Goal: Obtain resource: Download file/media

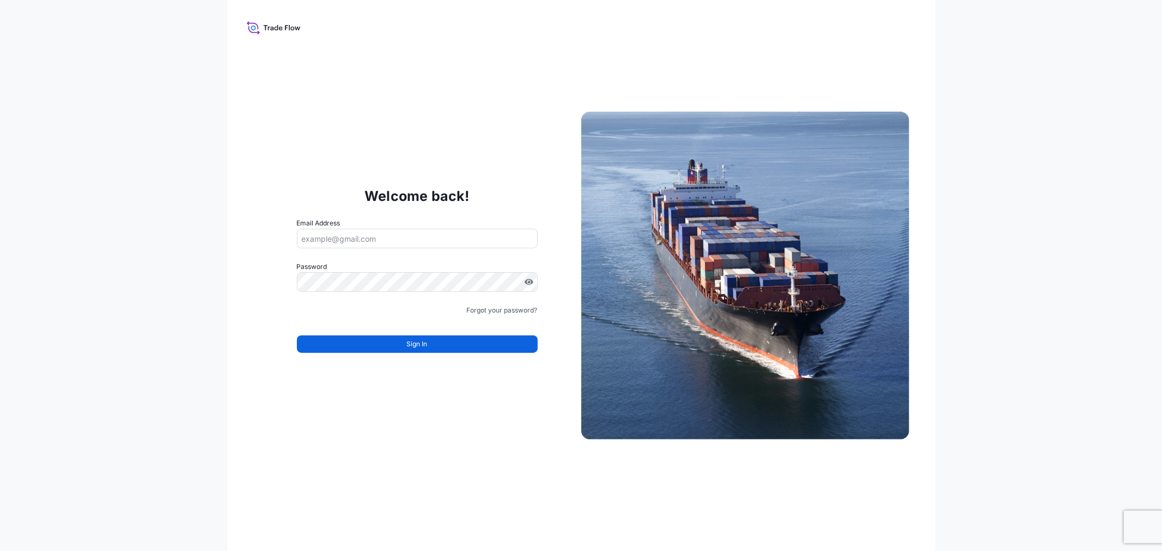
click at [358, 237] on input "Email Address" at bounding box center [417, 239] width 241 height 20
click at [362, 242] on input "Email Address" at bounding box center [417, 239] width 241 height 20
click at [361, 242] on input "Email Address" at bounding box center [417, 239] width 241 height 20
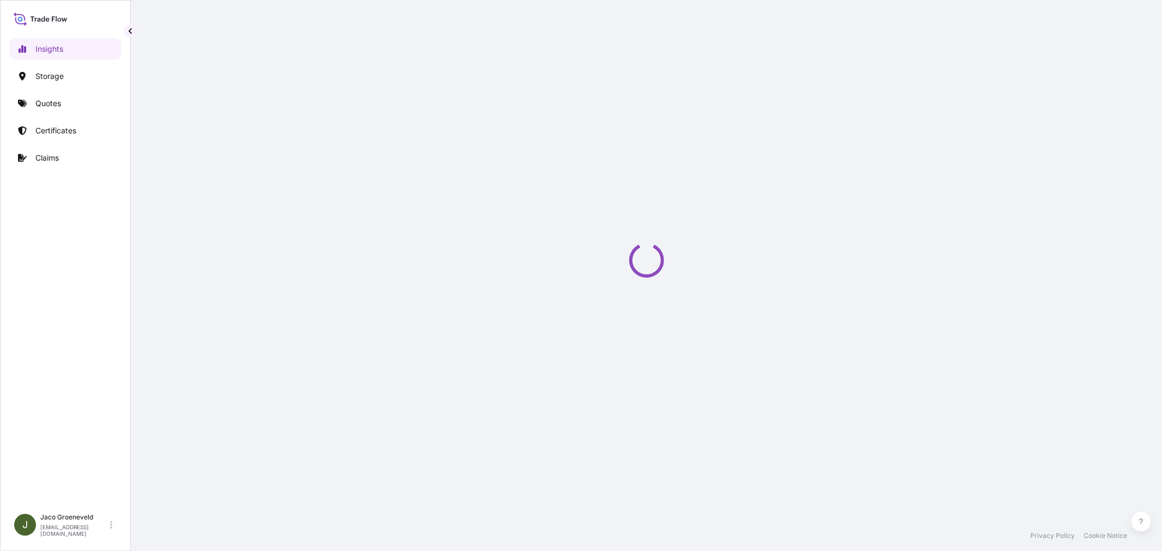
select select "2025"
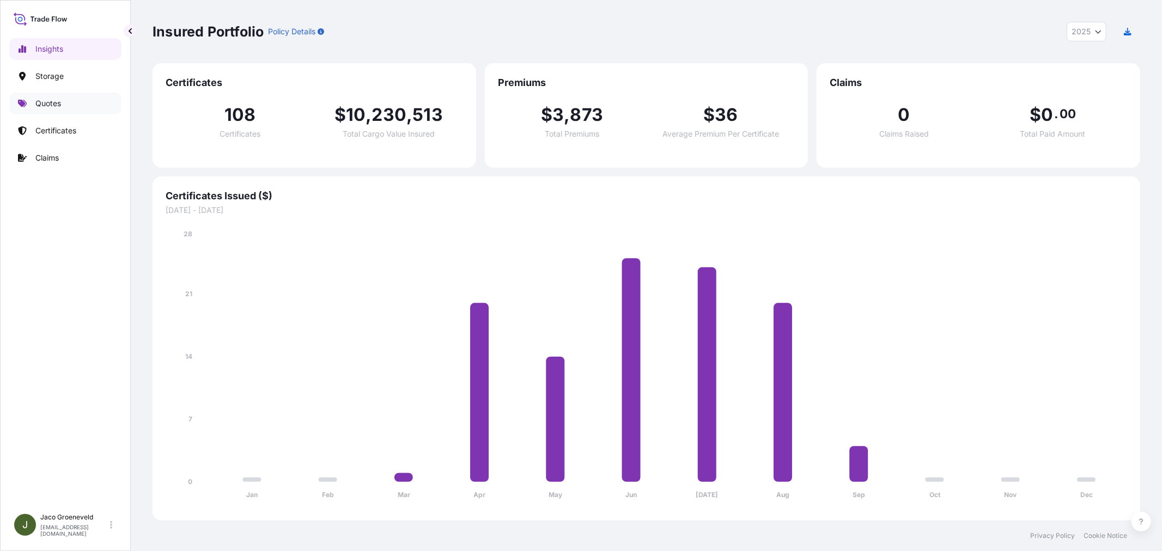
click at [50, 102] on p "Quotes" at bounding box center [48, 103] width 26 height 11
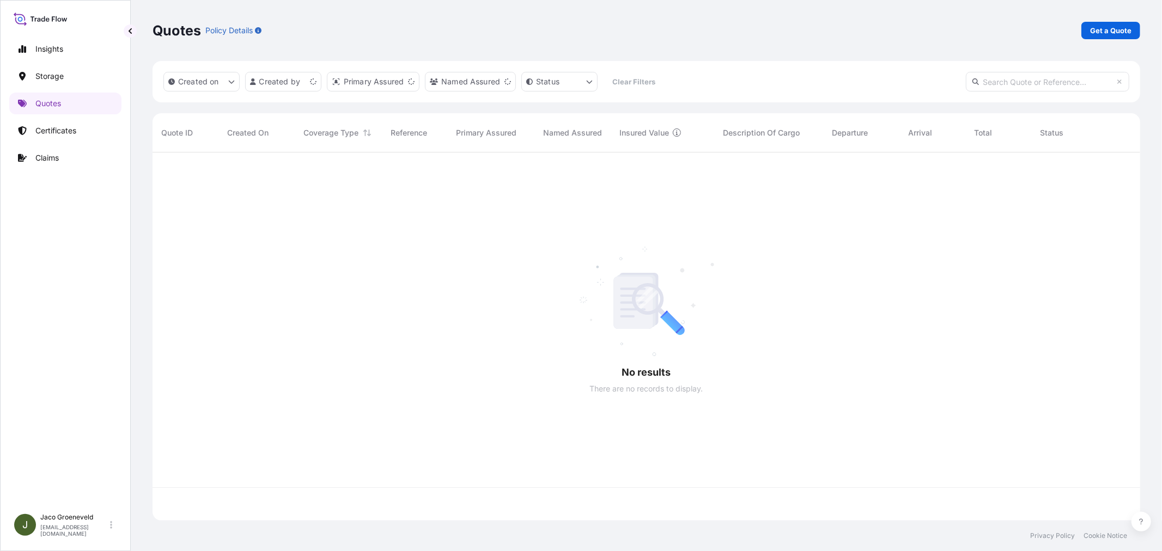
scroll to position [365, 978]
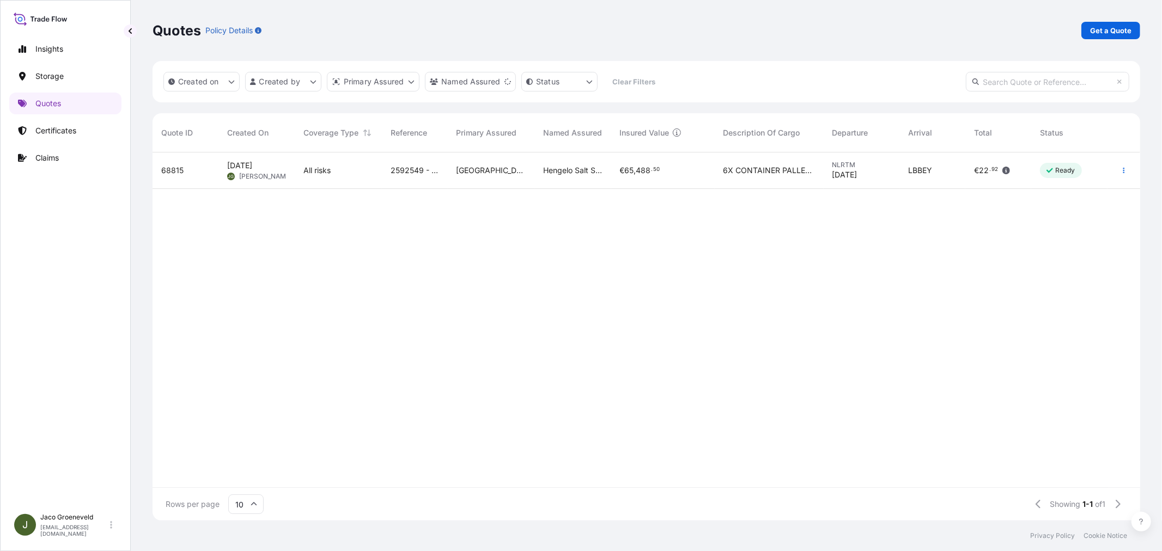
click at [387, 169] on div "2592549 - 1265953035" at bounding box center [415, 171] width 66 height 36
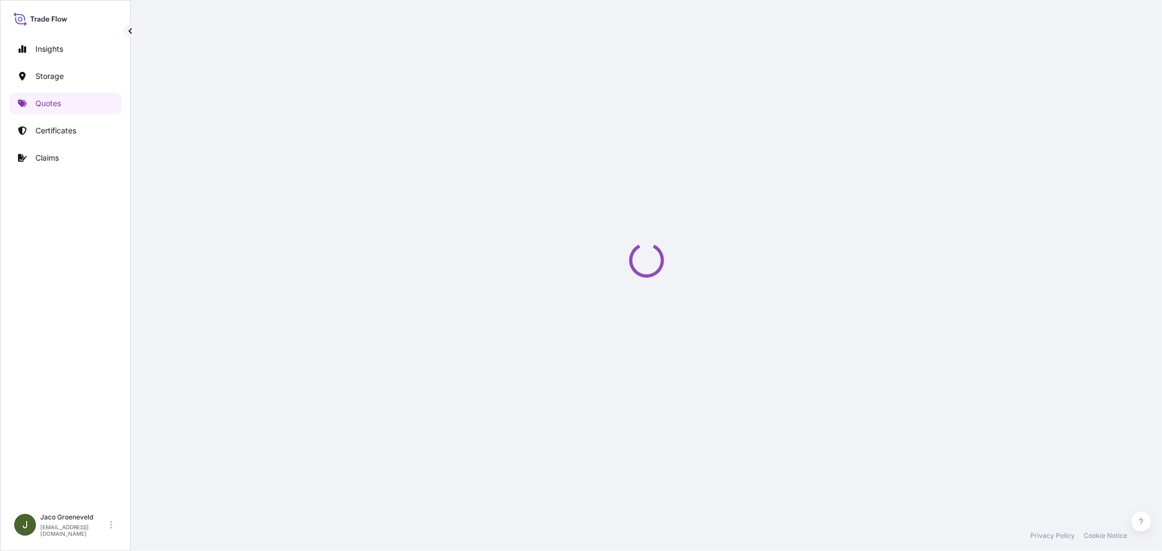
select select "Road / [GEOGRAPHIC_DATA]"
select select "Water"
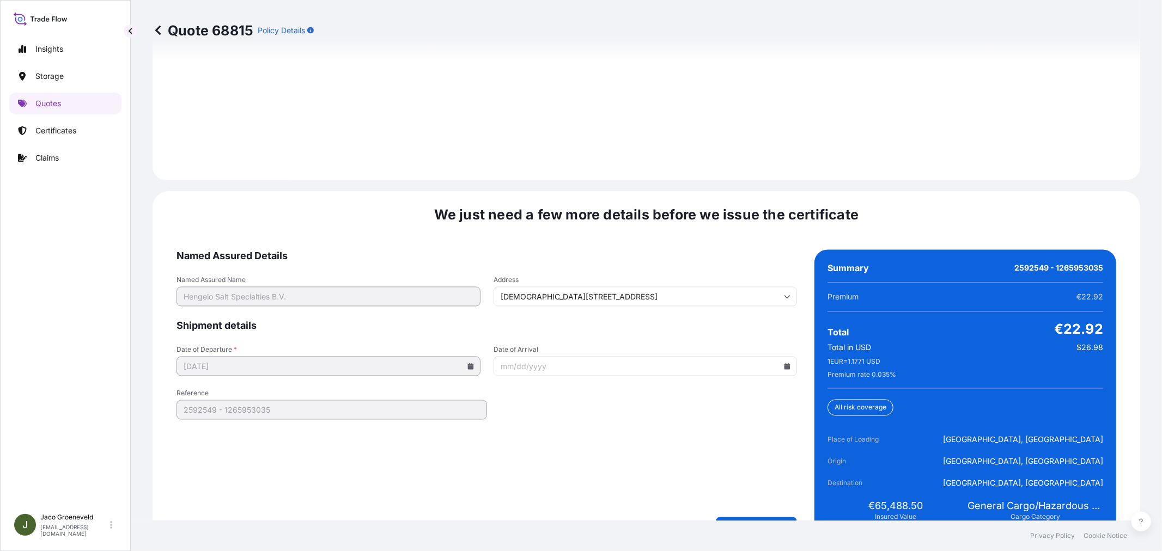
scroll to position [1600, 0]
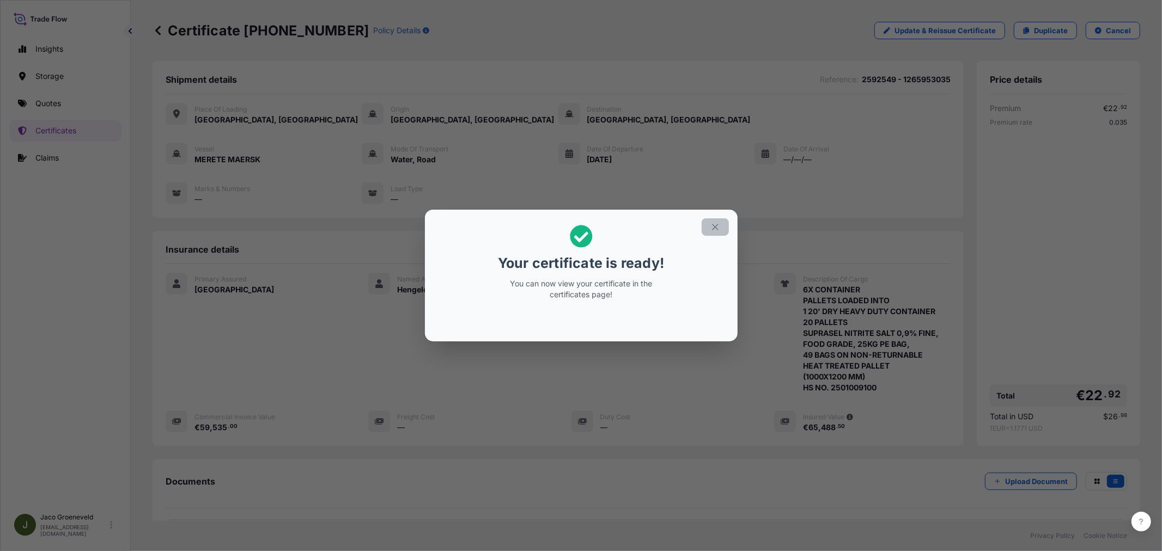
click at [714, 230] on icon "button" at bounding box center [715, 227] width 10 height 10
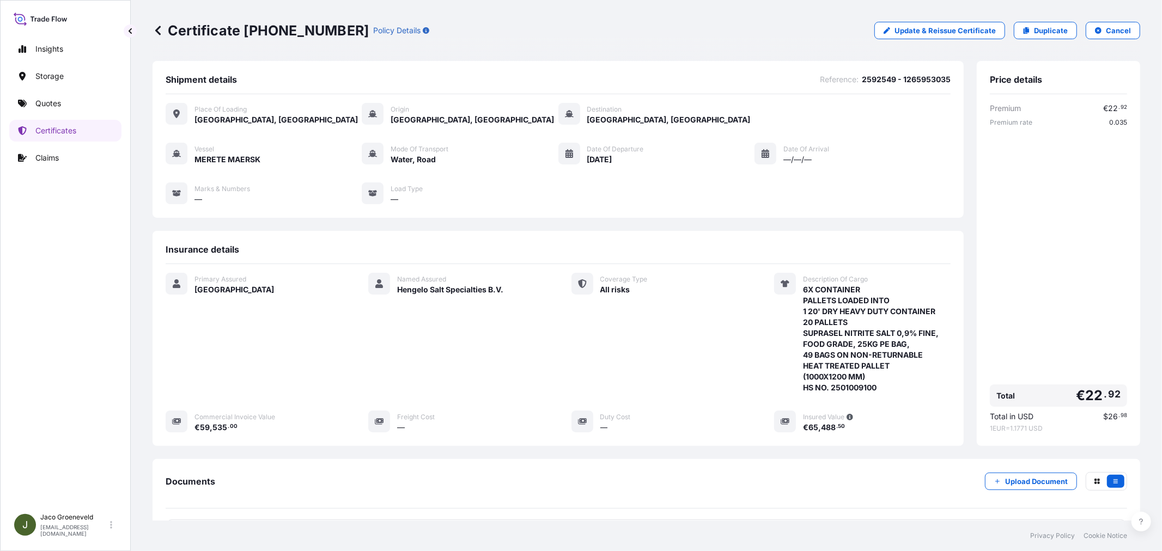
click at [904, 144] on div "Vessel MERETE MAERSK Mode of Transport Water, Road Date of Departure [DATE] Dat…" at bounding box center [558, 174] width 785 height 62
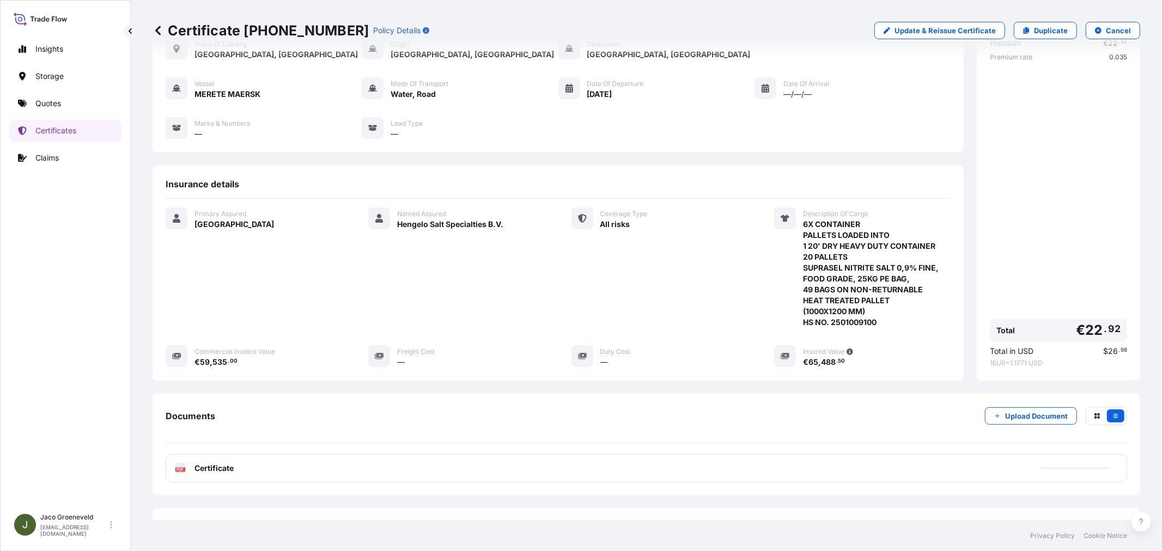
scroll to position [109, 0]
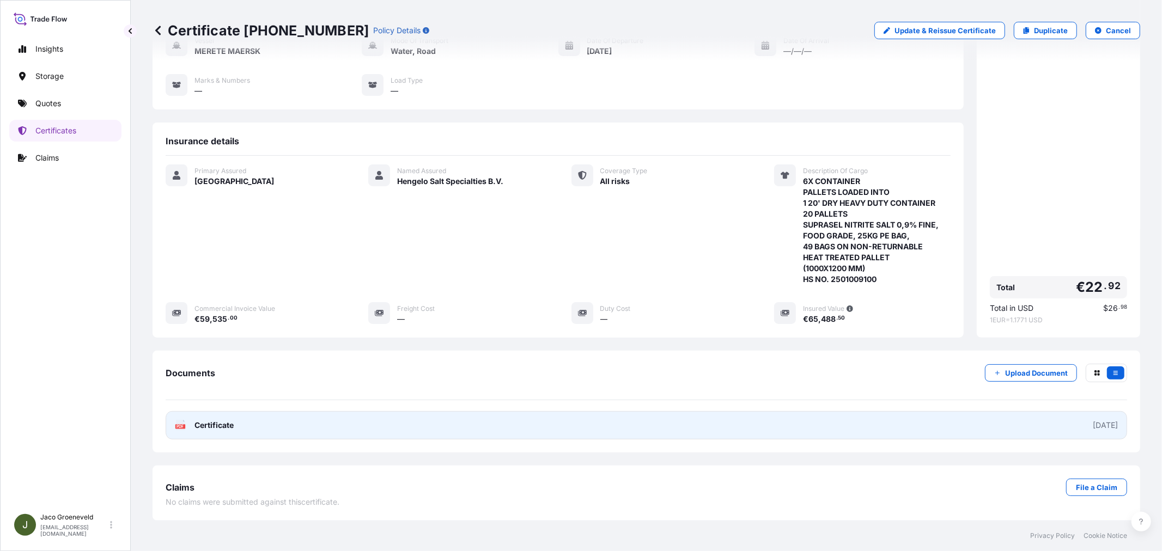
click at [232, 415] on link "PDF Certificate [DATE]" at bounding box center [646, 425] width 961 height 28
